Goal: Transaction & Acquisition: Book appointment/travel/reservation

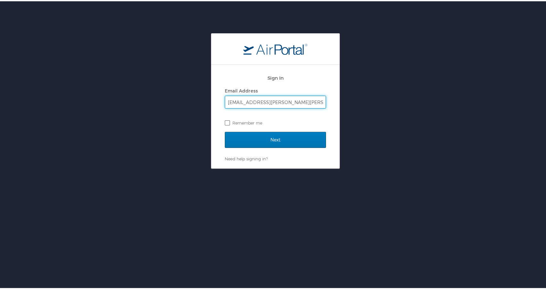
type input "ityonnie.jackson@sulc.edu"
click at [227, 123] on label "Remember me" at bounding box center [275, 122] width 101 height 10
click at [227, 123] on input "Remember me" at bounding box center [227, 121] width 4 height 4
checkbox input "true"
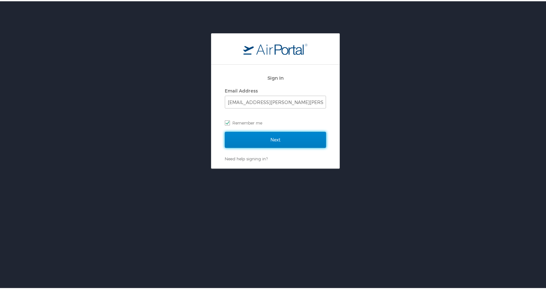
click at [249, 145] on input "Next" at bounding box center [275, 139] width 101 height 16
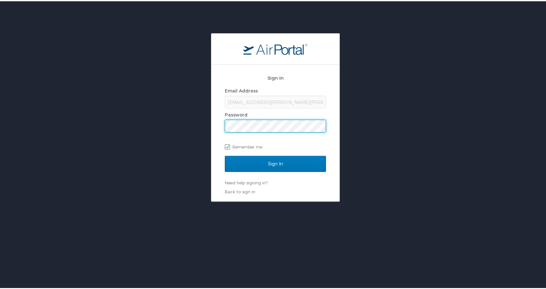
click at [225, 155] on input "Sign In" at bounding box center [275, 163] width 101 height 16
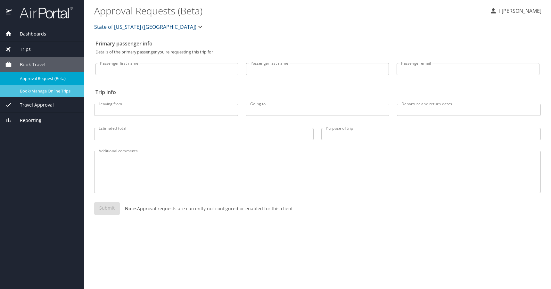
click at [48, 95] on div "Book/Manage Online Trips" at bounding box center [42, 90] width 74 height 7
click at [39, 58] on div "Book Travel" at bounding box center [42, 64] width 84 height 15
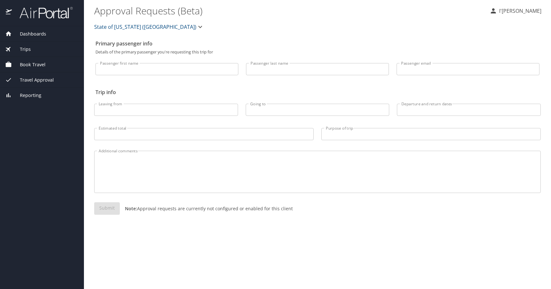
click at [39, 63] on span "Book Travel" at bounding box center [29, 64] width 34 height 7
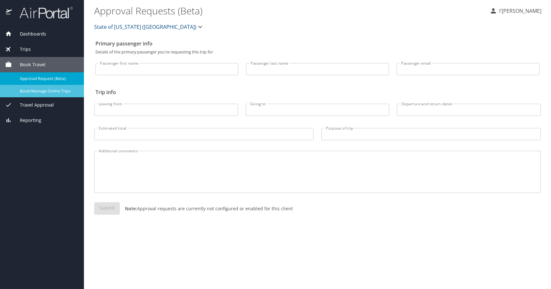
click at [38, 93] on span "Book/Manage Online Trips" at bounding box center [48, 91] width 56 height 6
